Goal: Transaction & Acquisition: Subscribe to service/newsletter

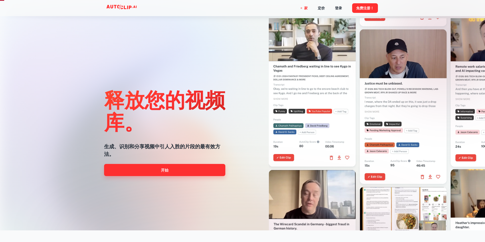
scroll to position [20, 0]
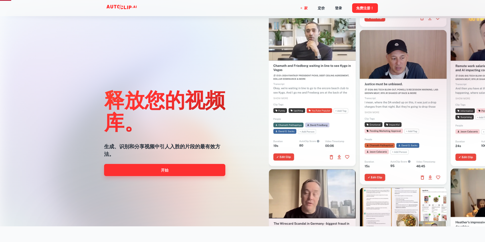
click at [170, 172] on link "开始" at bounding box center [164, 170] width 121 height 12
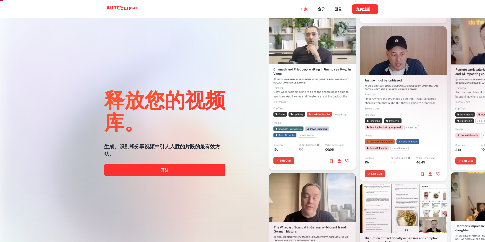
scroll to position [4, 0]
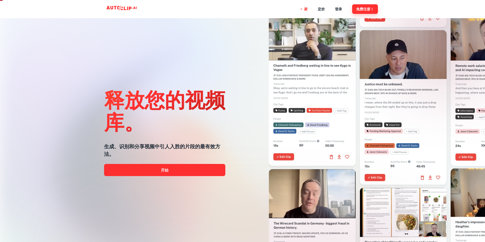
click at [362, 10] on font "免费注册！" at bounding box center [365, 9] width 18 height 4
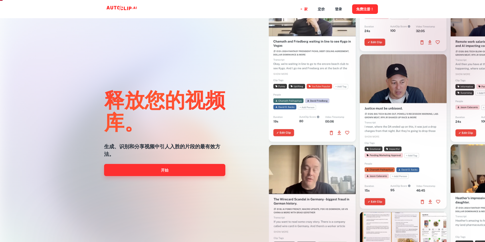
click at [171, 170] on link "开始" at bounding box center [164, 170] width 121 height 12
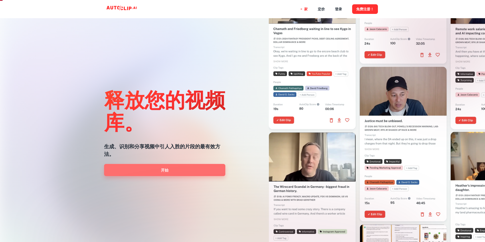
click at [167, 170] on font "开始" at bounding box center [165, 170] width 8 height 4
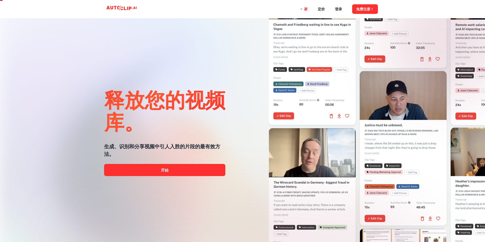
click at [174, 57] on div "释放您的视频库。 生成、识别和分享视频中引人入胜的片段的最有效方法。 开始" at bounding box center [164, 131] width 121 height 242
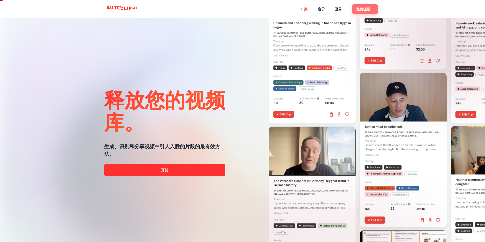
click at [361, 10] on font "免费注册！" at bounding box center [365, 9] width 18 height 4
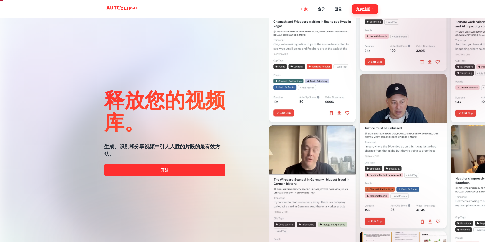
click at [364, 10] on font "免费注册！" at bounding box center [365, 9] width 18 height 4
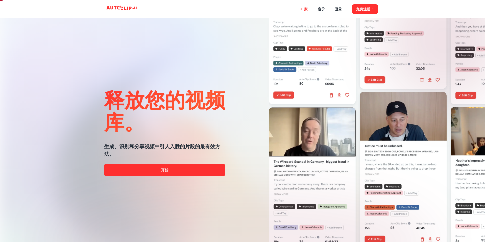
scroll to position [0, 0]
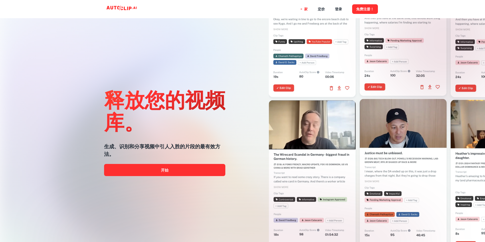
click at [189, 82] on div "释放您的视频库。 生成、识别和分享视频中引人入胜的片段的最有效方法。 开始" at bounding box center [164, 131] width 121 height 242
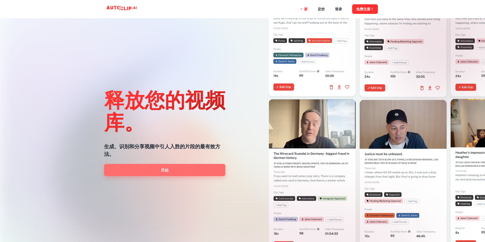
click at [172, 171] on link "开始" at bounding box center [164, 170] width 121 height 12
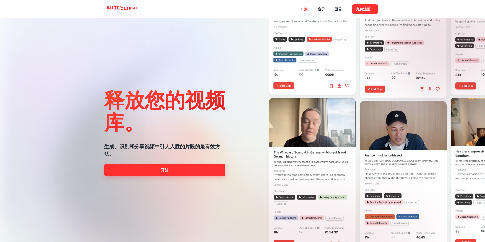
click at [172, 171] on link "开始" at bounding box center [164, 170] width 121 height 12
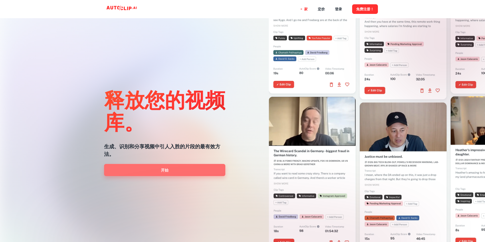
click at [173, 171] on link "开始" at bounding box center [164, 170] width 121 height 12
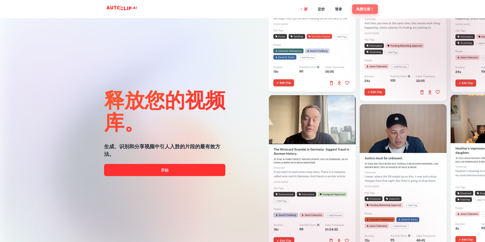
click at [364, 10] on font "免费注册！" at bounding box center [365, 9] width 18 height 4
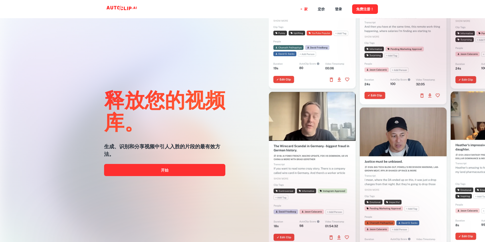
click at [194, 61] on div "释放您的视频库。 生成、识别和分享视频中引人入胜的片段的最有效方法。 开始" at bounding box center [164, 131] width 121 height 242
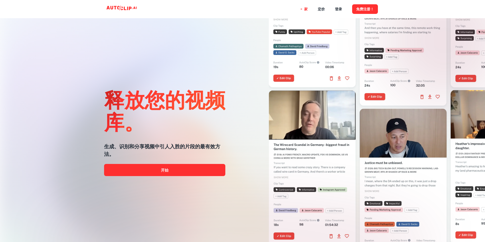
drag, startPoint x: 165, startPoint y: 55, endPoint x: 157, endPoint y: 54, distance: 8.0
click at [165, 55] on div "释放您的视频库。 生成、识别和分享视频中引人入胜的片段的最有效方法。 开始" at bounding box center [164, 131] width 121 height 242
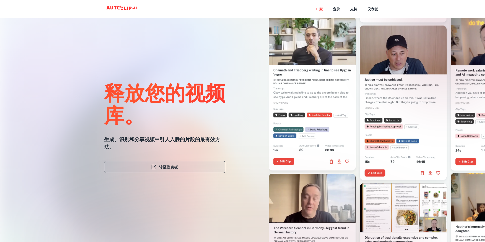
click at [171, 168] on font "转至仪表板" at bounding box center [168, 167] width 19 height 4
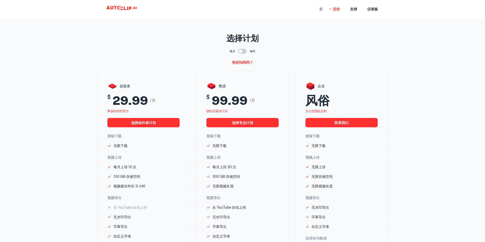
click at [321, 9] on font "家" at bounding box center [321, 9] width 4 height 4
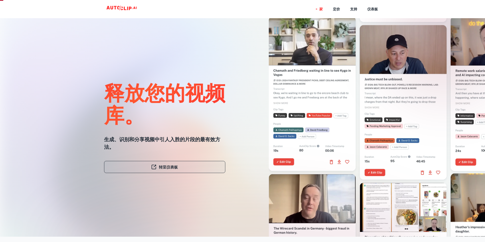
click at [170, 167] on font "转至仪表板" at bounding box center [168, 167] width 19 height 4
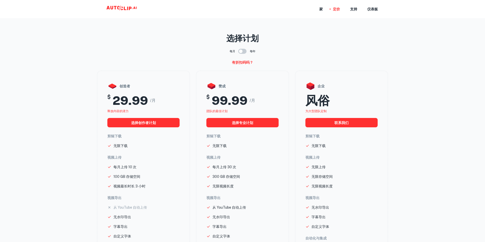
drag, startPoint x: 155, startPoint y: 50, endPoint x: 150, endPoint y: 43, distance: 8.4
click at [154, 48] on div "每月 每年" at bounding box center [242, 51] width 291 height 10
click at [320, 11] on font "家" at bounding box center [321, 9] width 4 height 4
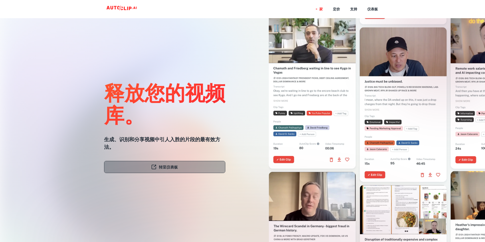
click at [160, 165] on font "转至仪表板" at bounding box center [168, 167] width 19 height 4
